Goal: Navigation & Orientation: Find specific page/section

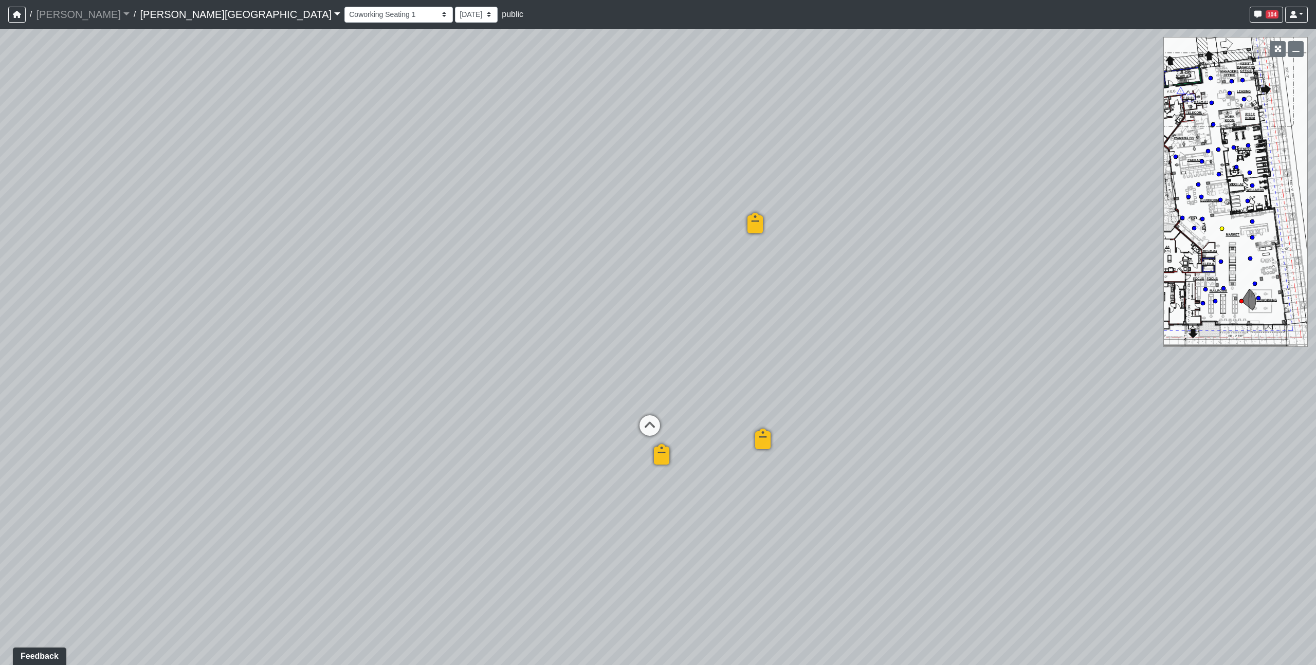
click at [1222, 227] on circle at bounding box center [1222, 229] width 4 height 4
click at [1251, 223] on circle at bounding box center [1252, 222] width 4 height 4
drag, startPoint x: 801, startPoint y: 460, endPoint x: 699, endPoint y: 138, distance: 337.6
click at [699, 137] on div "Loading... Coworking Seating 2 Loading... Mailroom - Mailroom 4 Loading... Sunk…" at bounding box center [658, 347] width 1316 height 637
drag, startPoint x: 632, startPoint y: 270, endPoint x: 379, endPoint y: 203, distance: 261.9
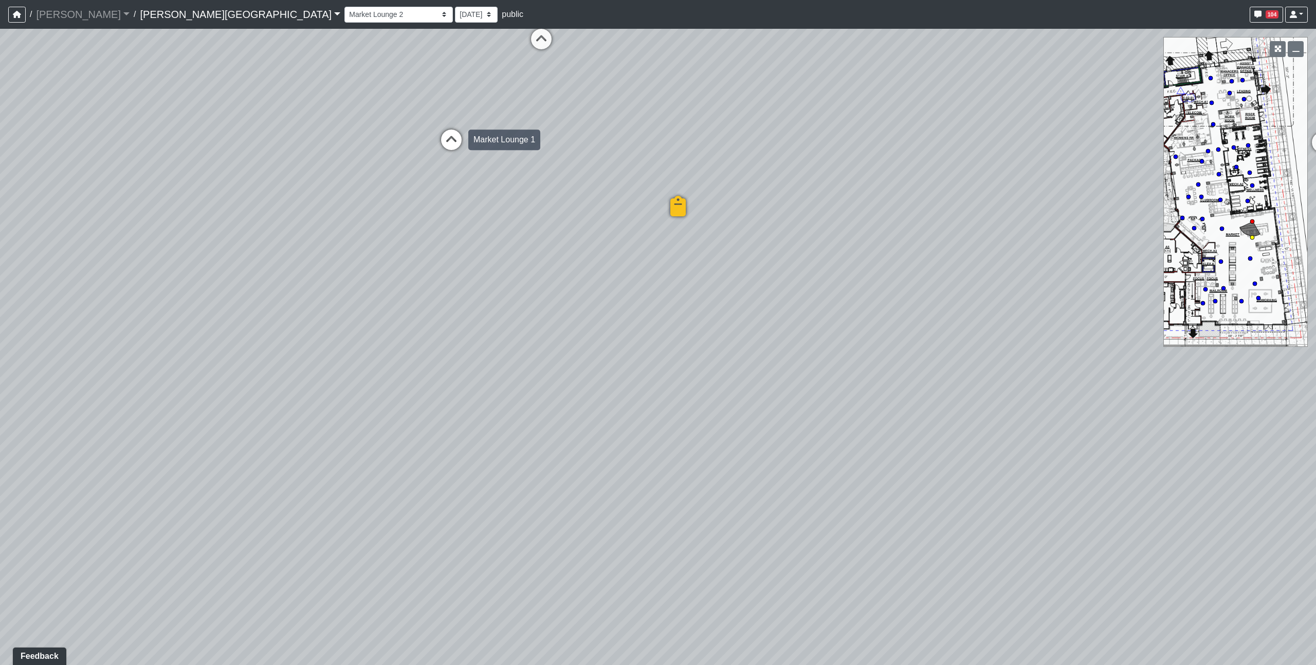
click at [379, 203] on div "Loading... Coworking Seating 2 Loading... Mailroom - Mailroom 4 Loading... Sunk…" at bounding box center [658, 347] width 1316 height 637
drag, startPoint x: 1065, startPoint y: 188, endPoint x: 913, endPoint y: 298, distance: 187.4
click at [913, 298] on div "Loading... Coworking Seating 2 Loading... Mailroom - Mailroom 4 Loading... Sunk…" at bounding box center [658, 347] width 1316 height 637
click at [958, 245] on icon at bounding box center [960, 247] width 31 height 31
drag, startPoint x: 658, startPoint y: 442, endPoint x: 1124, endPoint y: 380, distance: 470.3
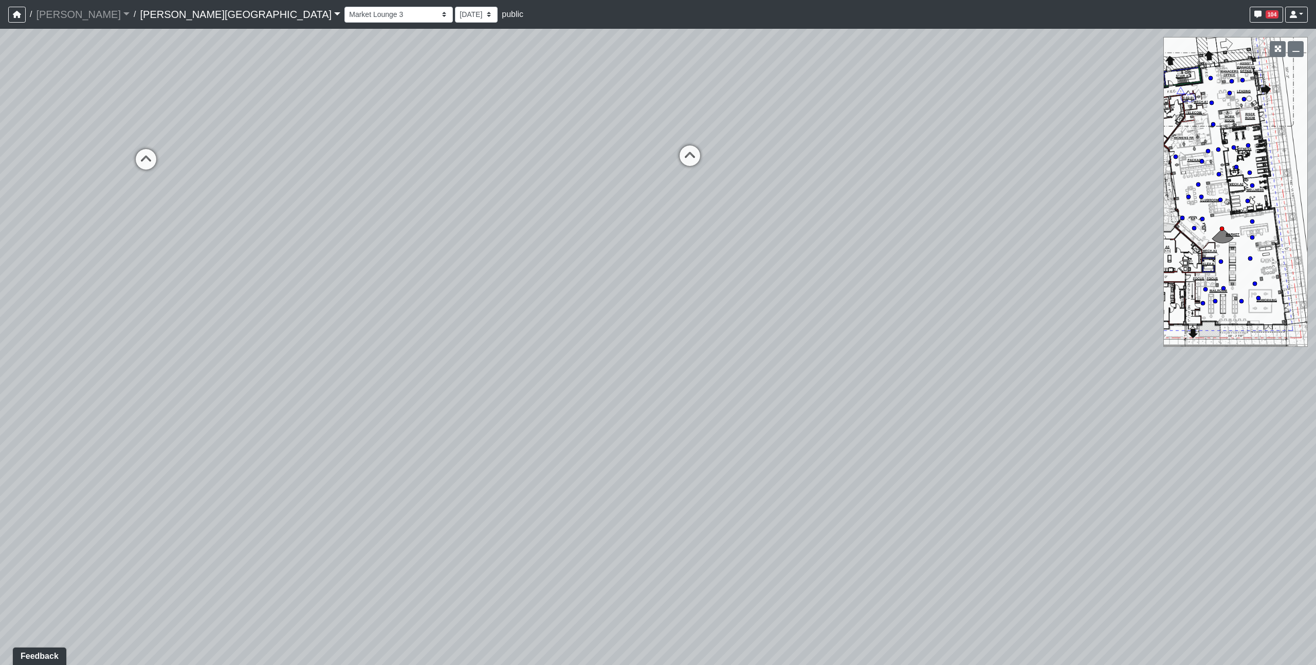
click at [1124, 380] on div "Loading... Coworking Seating 2 Loading... Mailroom - Mailroom 4 Loading... Sunk…" at bounding box center [658, 347] width 1316 height 637
drag, startPoint x: 452, startPoint y: 349, endPoint x: 1184, endPoint y: 219, distance: 742.7
click at [1182, 218] on div "NON-CURRENT REVISION" at bounding box center [658, 347] width 1316 height 637
drag, startPoint x: 560, startPoint y: 94, endPoint x: 884, endPoint y: 336, distance: 404.8
click at [884, 336] on div "Loading... Coworking Seating 2 Loading... Mailroom - Mailroom 4 Loading... Sunk…" at bounding box center [658, 347] width 1316 height 637
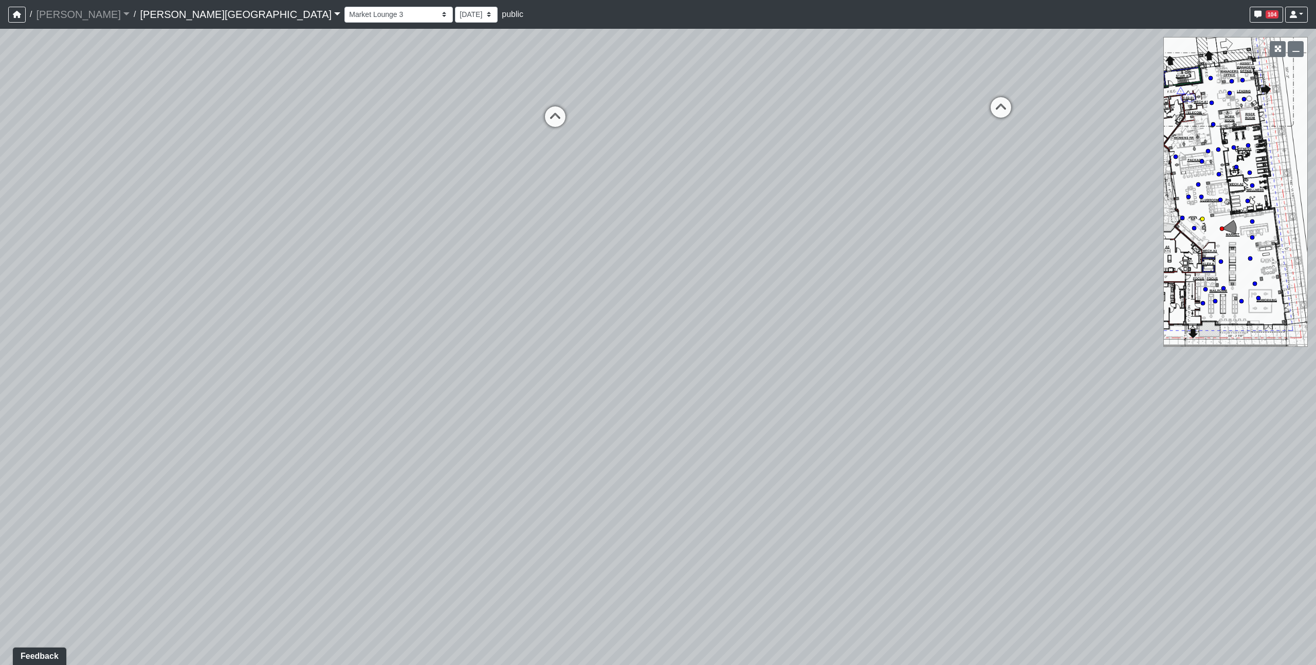
click at [1202, 219] on circle at bounding box center [1203, 219] width 4 height 4
select select "opxjAeKrrqupTskj1neSeV"
drag, startPoint x: 746, startPoint y: 289, endPoint x: 552, endPoint y: 290, distance: 194.4
click at [552, 290] on div "Loading... Coworking Seating 2 Loading... Mailroom - Mailroom 4 Loading... Sunk…" at bounding box center [658, 347] width 1316 height 637
drag, startPoint x: 1125, startPoint y: 485, endPoint x: 253, endPoint y: 253, distance: 902.9
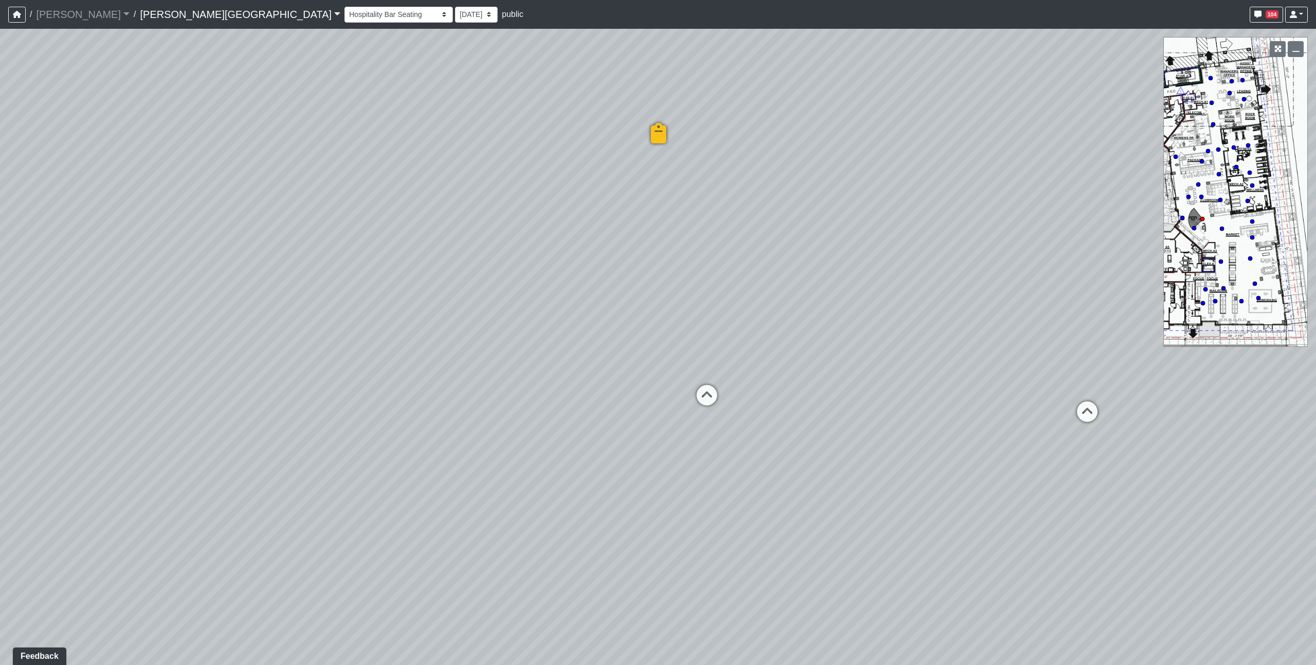
click at [305, 256] on div "Loading... Coworking Seating 2 Loading... Mailroom - Mailroom 4 Loading... Sunk…" at bounding box center [658, 347] width 1316 height 637
drag, startPoint x: 644, startPoint y: 208, endPoint x: 150, endPoint y: 229, distance: 494.5
click at [184, 229] on div "Loading... Coworking Seating 2 Loading... Mailroom - Mailroom 4 Loading... Sunk…" at bounding box center [658, 347] width 1316 height 637
drag, startPoint x: 952, startPoint y: 227, endPoint x: 662, endPoint y: 319, distance: 304.4
click at [662, 319] on div "Loading... Coworking Seating 2 Loading... Mailroom - Mailroom 4 Loading... Sunk…" at bounding box center [658, 347] width 1316 height 637
